Goal: Task Accomplishment & Management: Use online tool/utility

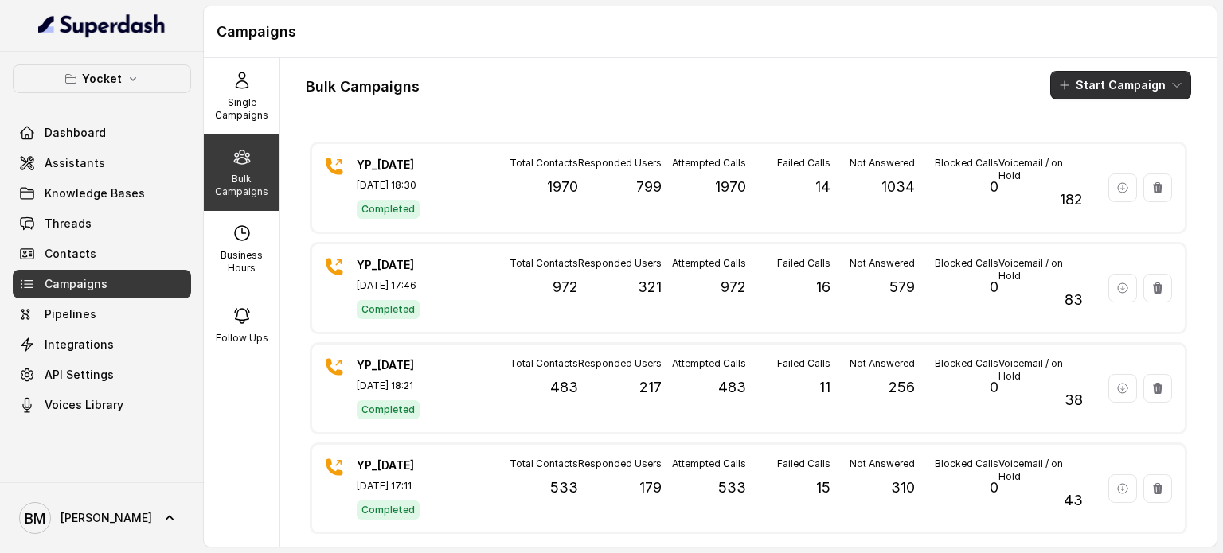
click at [1090, 88] on button "Start Campaign" at bounding box center [1120, 85] width 141 height 29
click at [1076, 143] on p "Call" at bounding box center [1079, 147] width 19 height 16
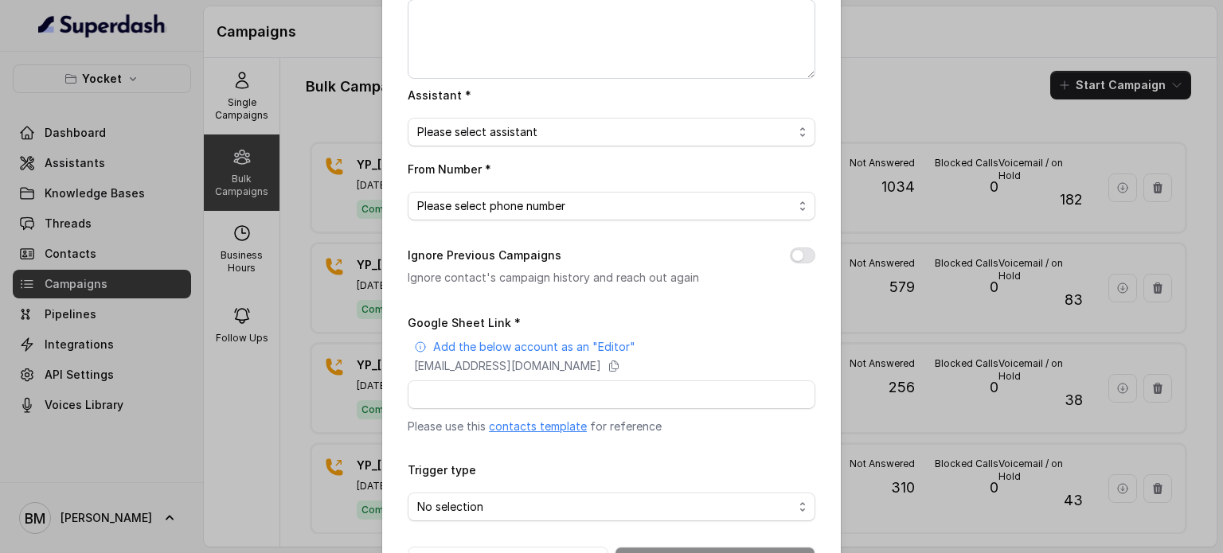
scroll to position [159, 0]
click at [541, 424] on link "contacts template" at bounding box center [538, 426] width 98 height 14
click at [619, 362] on icon at bounding box center [614, 366] width 9 height 10
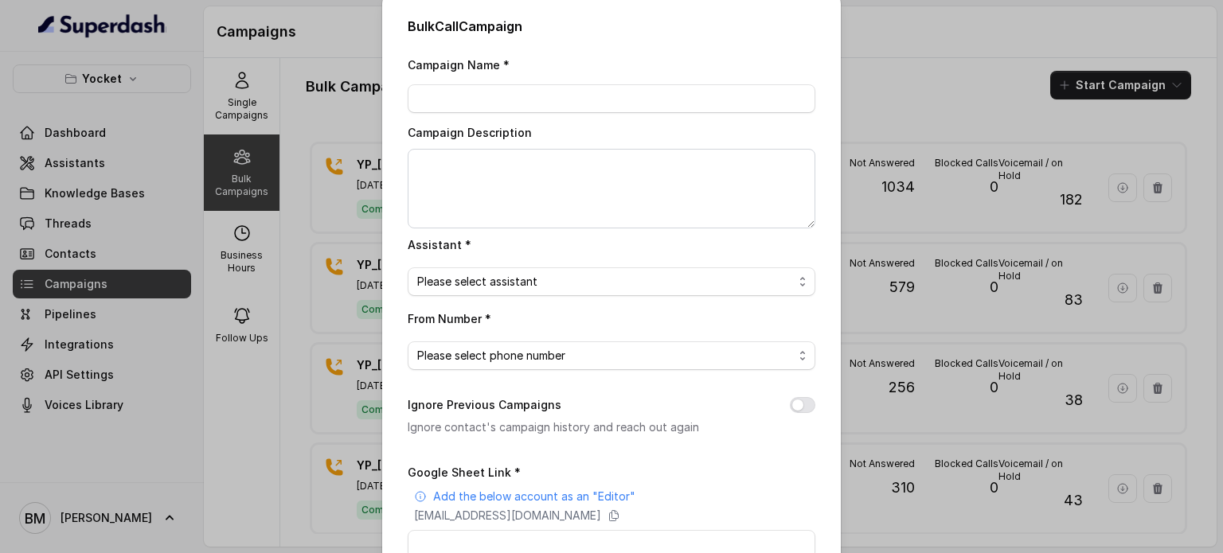
scroll to position [0, 0]
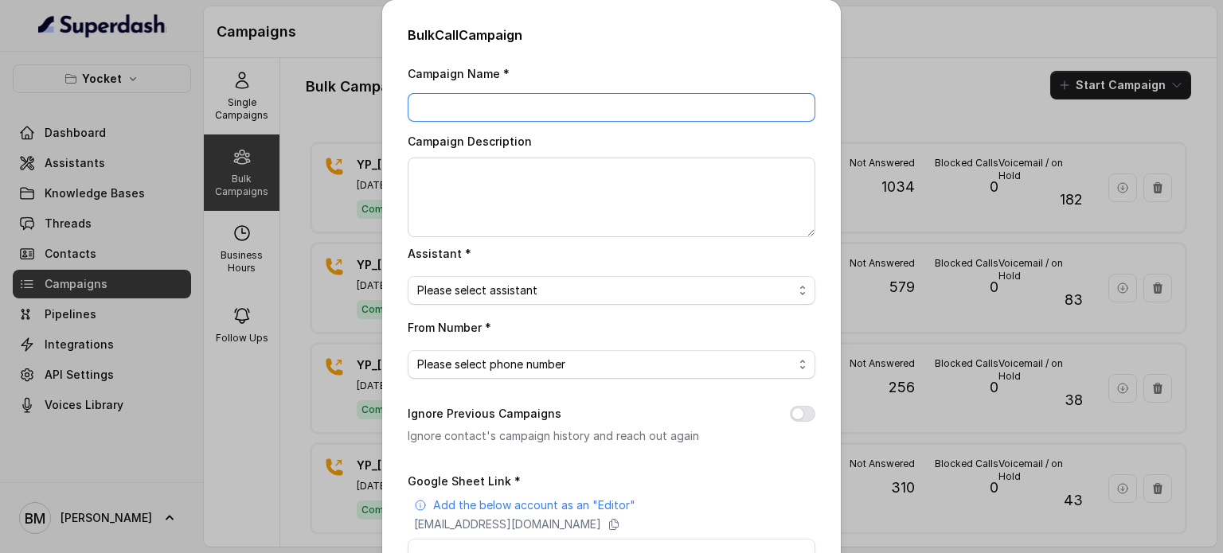
click at [510, 104] on input "Campaign Name *" at bounding box center [612, 107] width 408 height 29
type input "YP_[DATE]"
click at [656, 283] on span "Please select assistant" at bounding box center [605, 290] width 376 height 19
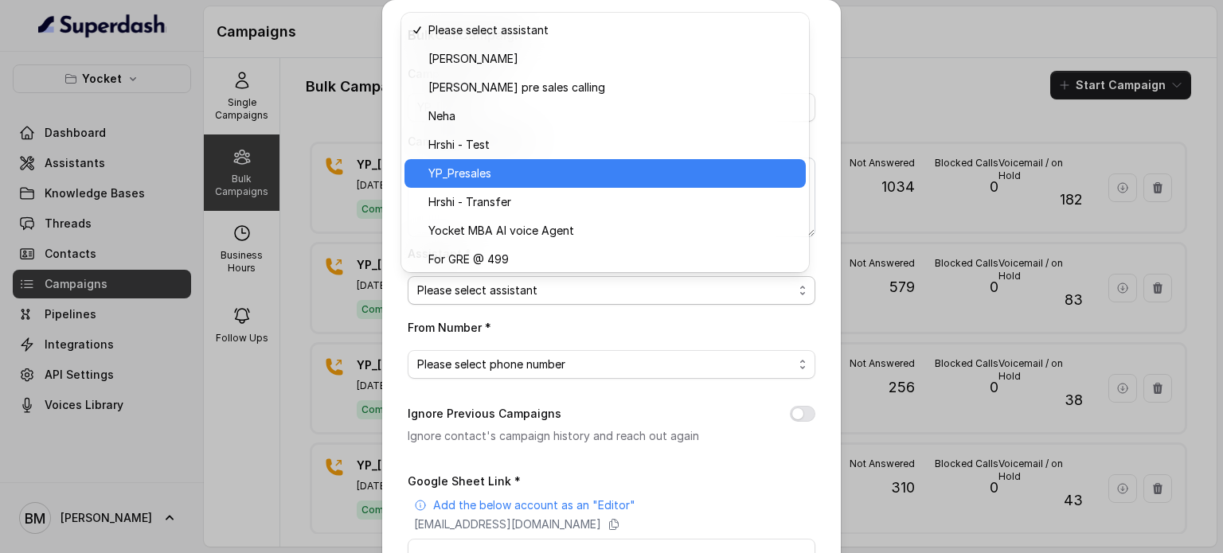
click at [519, 174] on span "YP_Presales" at bounding box center [612, 173] width 368 height 19
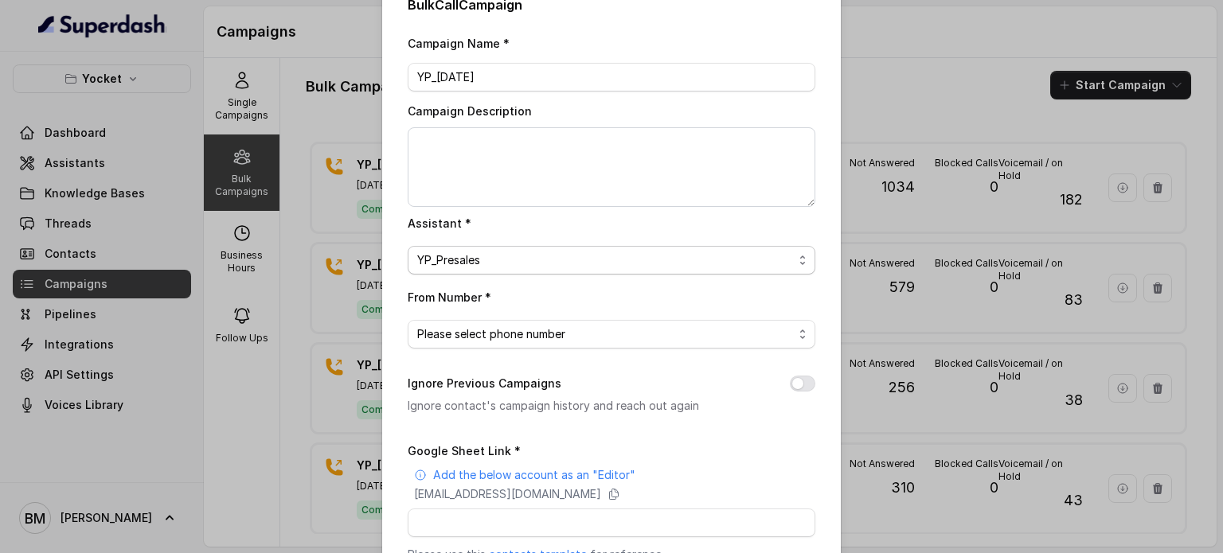
scroll to position [80, 0]
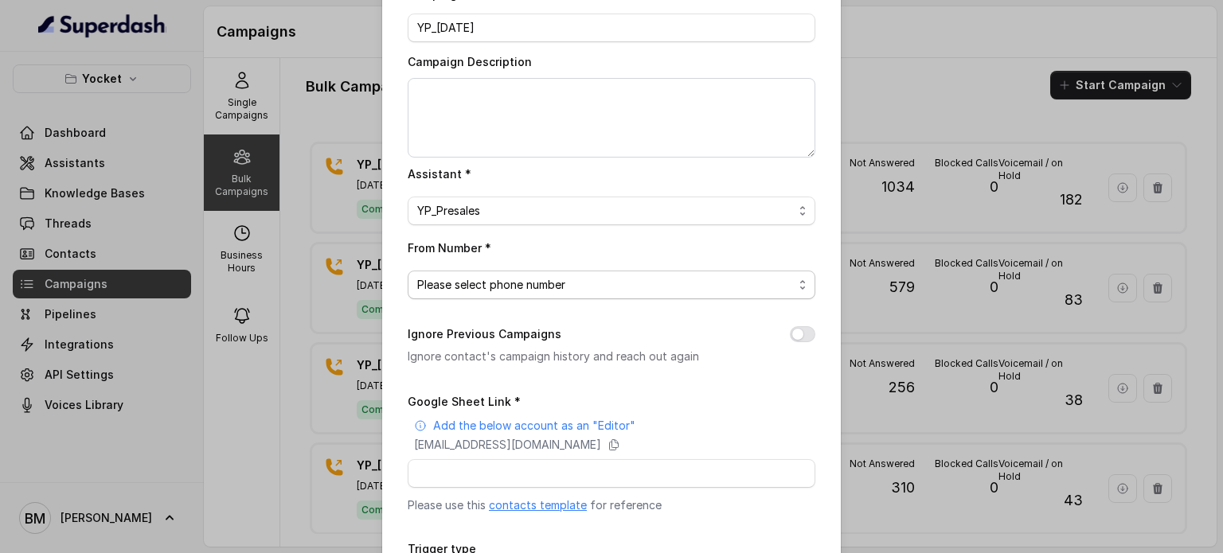
click at [525, 284] on span "Please select phone number" at bounding box center [605, 284] width 376 height 19
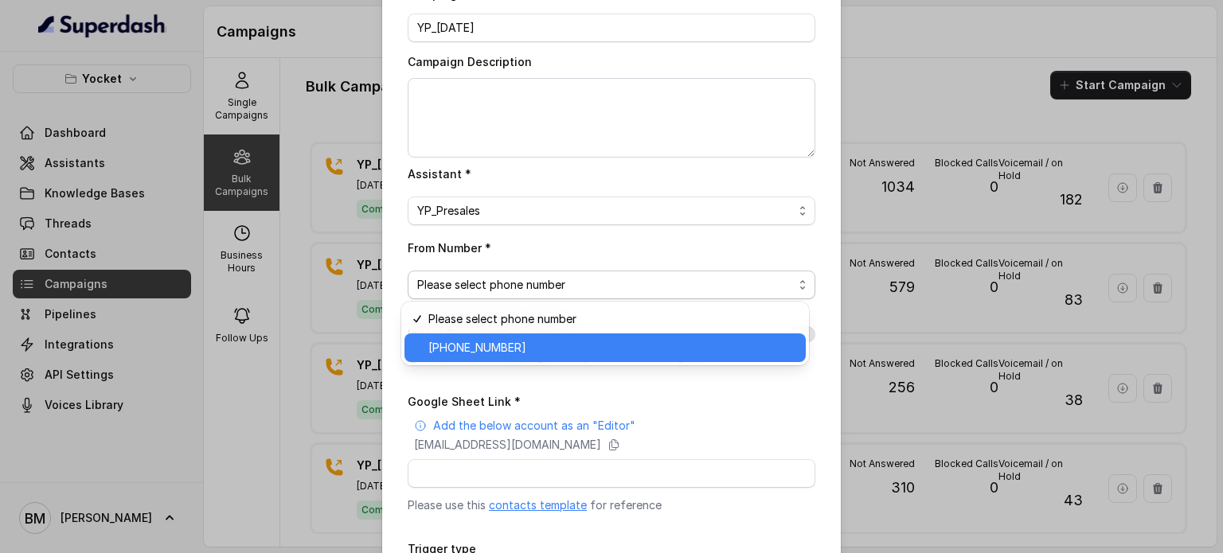
click at [519, 350] on span "[PHONE_NUMBER]" at bounding box center [612, 347] width 368 height 19
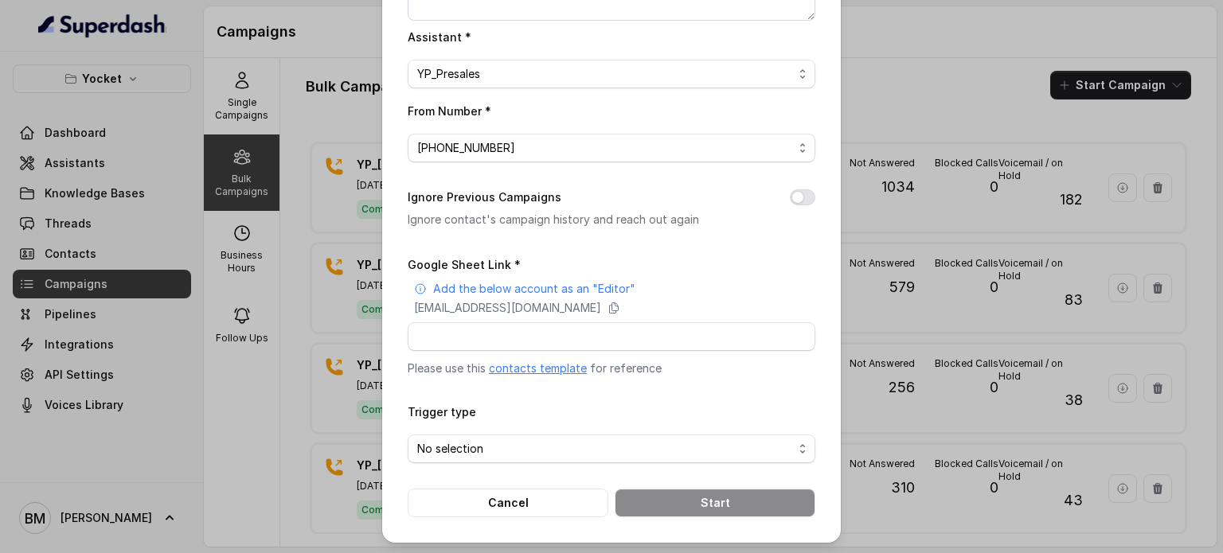
scroll to position [217, 0]
click at [798, 197] on button "Ignore Previous Campaigns" at bounding box center [802, 197] width 25 height 16
click at [620, 305] on icon at bounding box center [614, 308] width 13 height 13
click at [472, 338] on input "Google Sheet Link *" at bounding box center [612, 336] width 408 height 29
paste input "[URL][DOMAIN_NAME]"
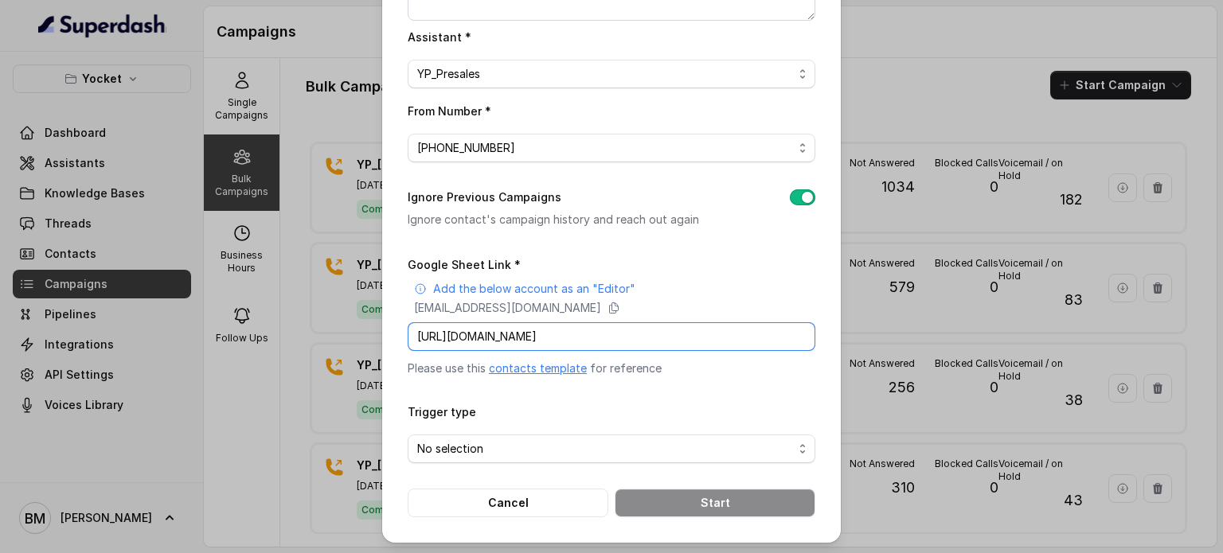
scroll to position [0, 225]
type input "[URL][DOMAIN_NAME]"
click at [505, 453] on span "No selection" at bounding box center [605, 449] width 376 height 19
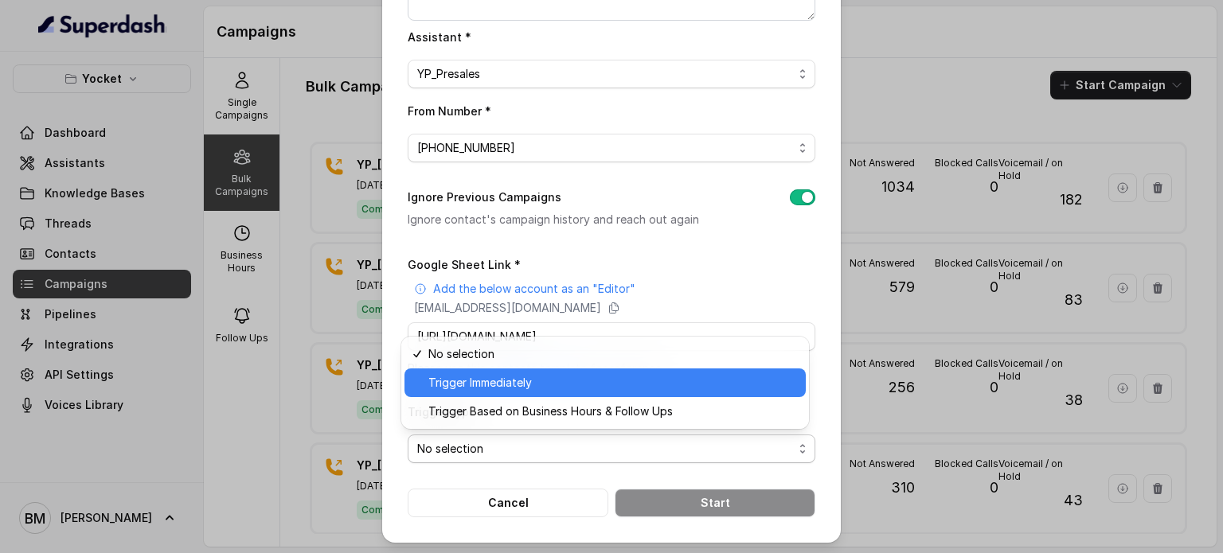
click at [500, 391] on span "Trigger Immediately" at bounding box center [612, 382] width 368 height 19
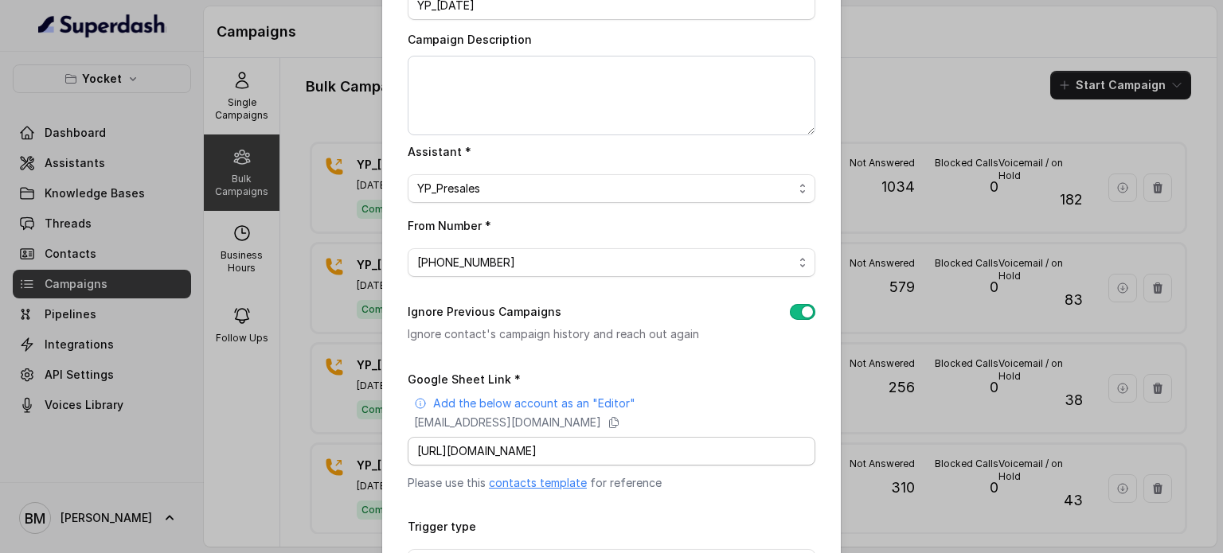
scroll to position [217, 0]
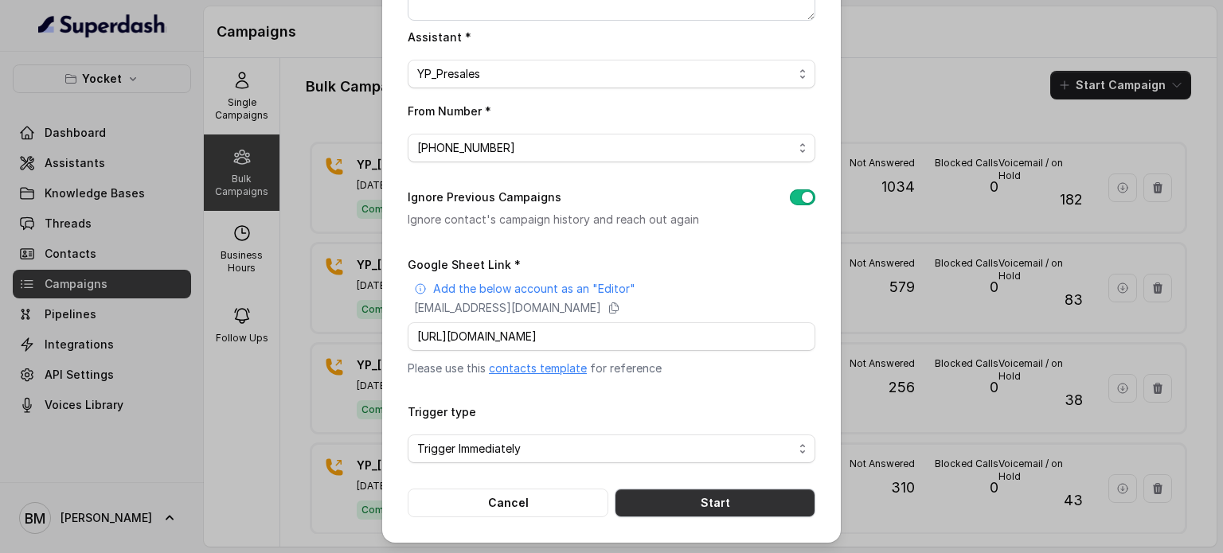
click at [689, 494] on button "Start" at bounding box center [715, 503] width 201 height 29
